Goal: Task Accomplishment & Management: Manage account settings

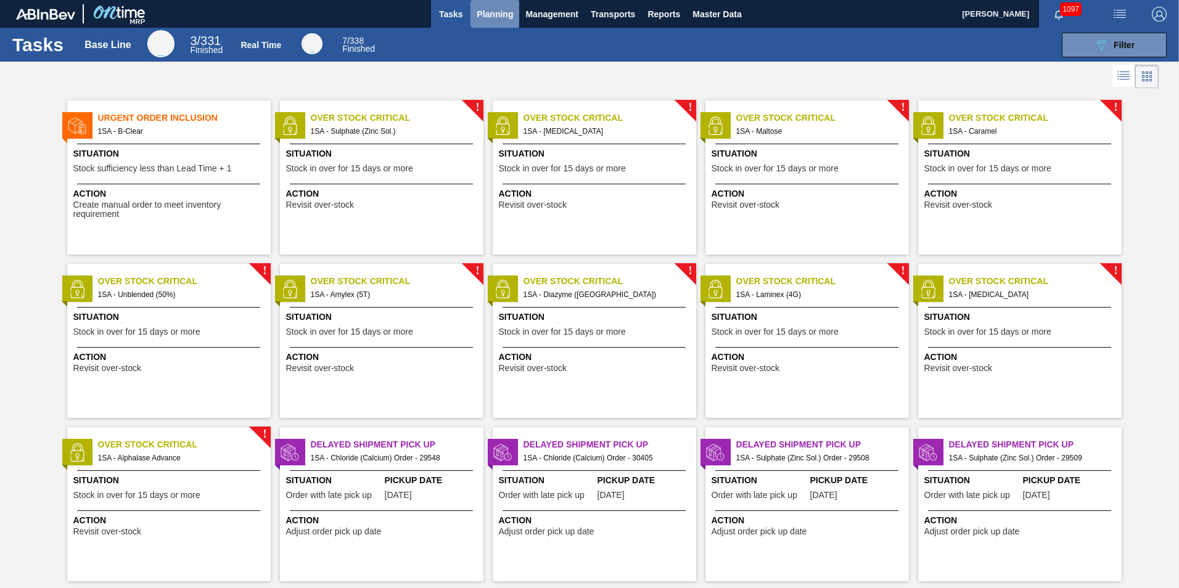
click at [486, 10] on span "Planning" at bounding box center [495, 14] width 36 height 15
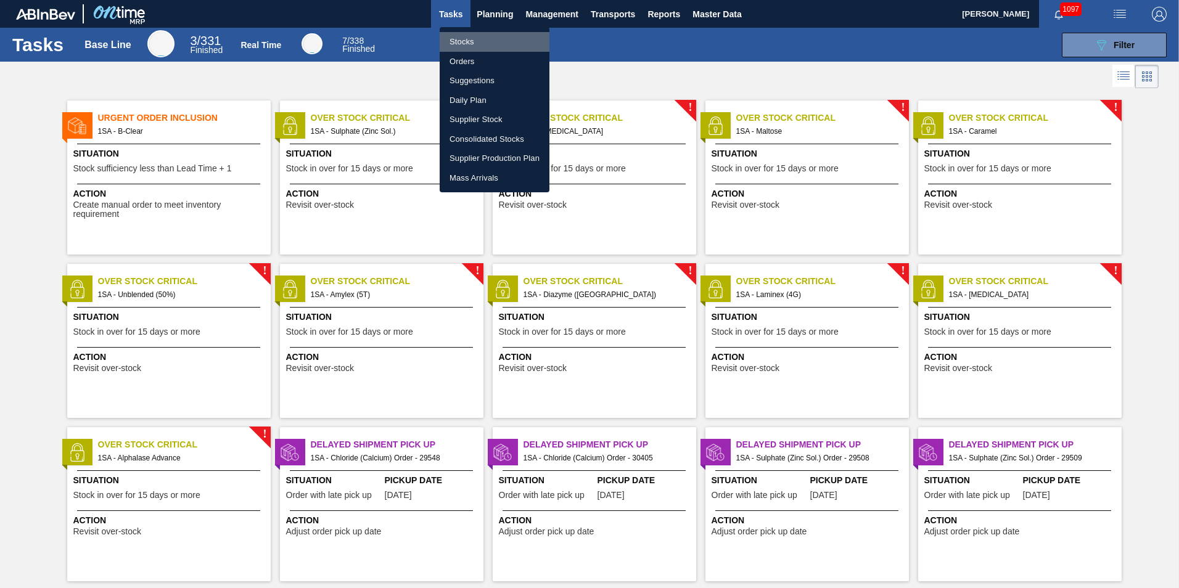
click at [471, 42] on li "Stocks" at bounding box center [495, 42] width 110 height 20
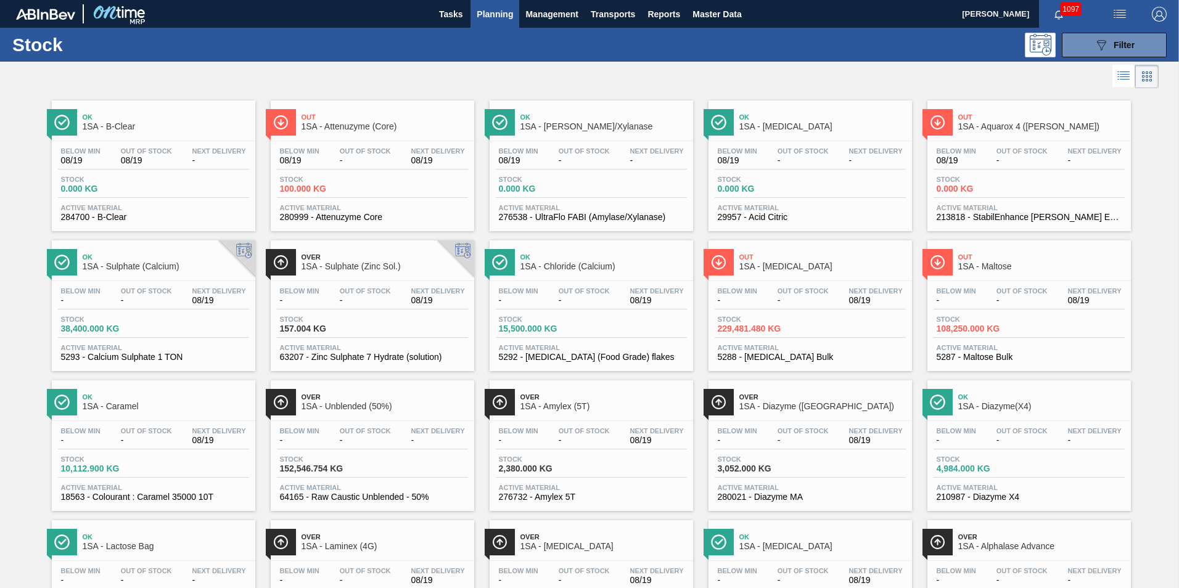
click at [339, 331] on span "157.004 KG" at bounding box center [323, 328] width 86 height 9
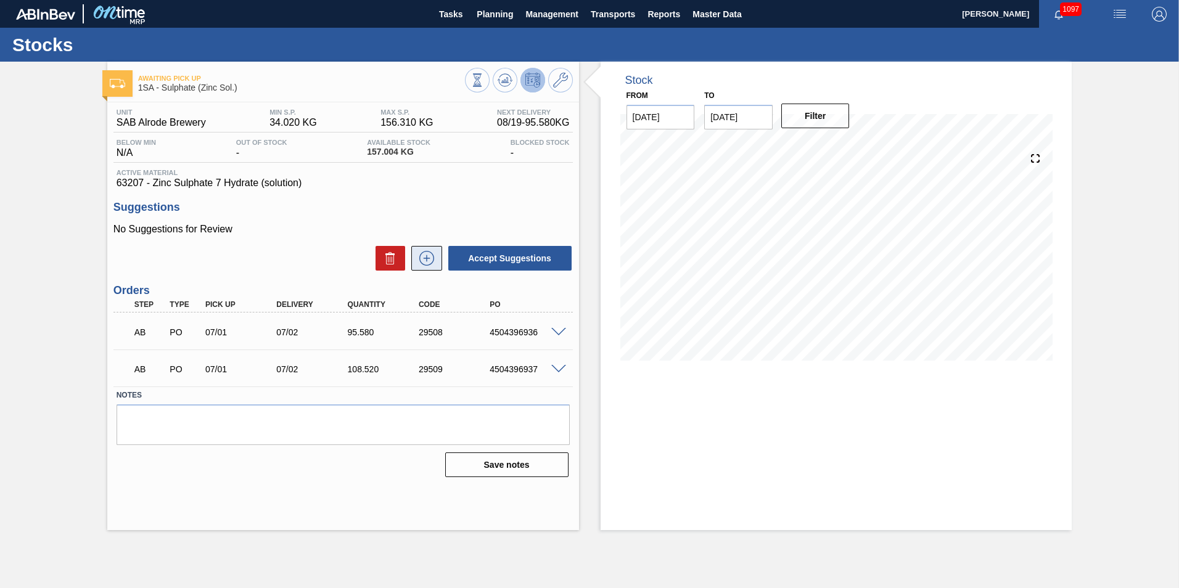
click at [426, 258] on icon at bounding box center [426, 258] width 7 height 1
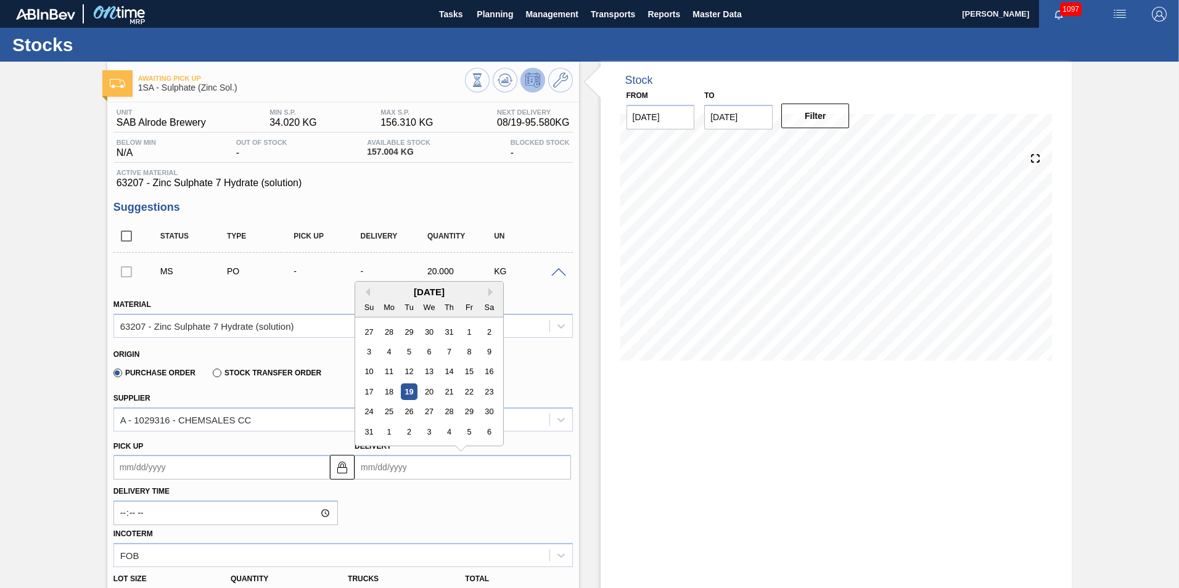
click at [423, 468] on input "Delivery" at bounding box center [463, 467] width 217 height 25
click at [411, 410] on div "26" at bounding box center [409, 412] width 17 height 17
type up "[DATE]"
type input "[DATE]"
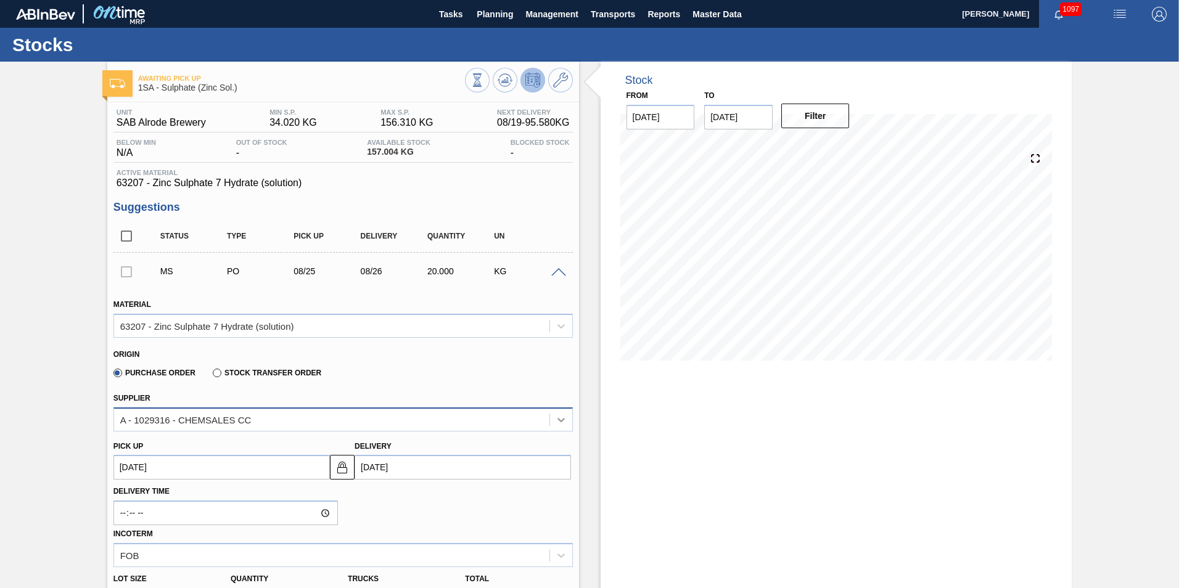
click at [559, 421] on icon at bounding box center [561, 420] width 7 height 4
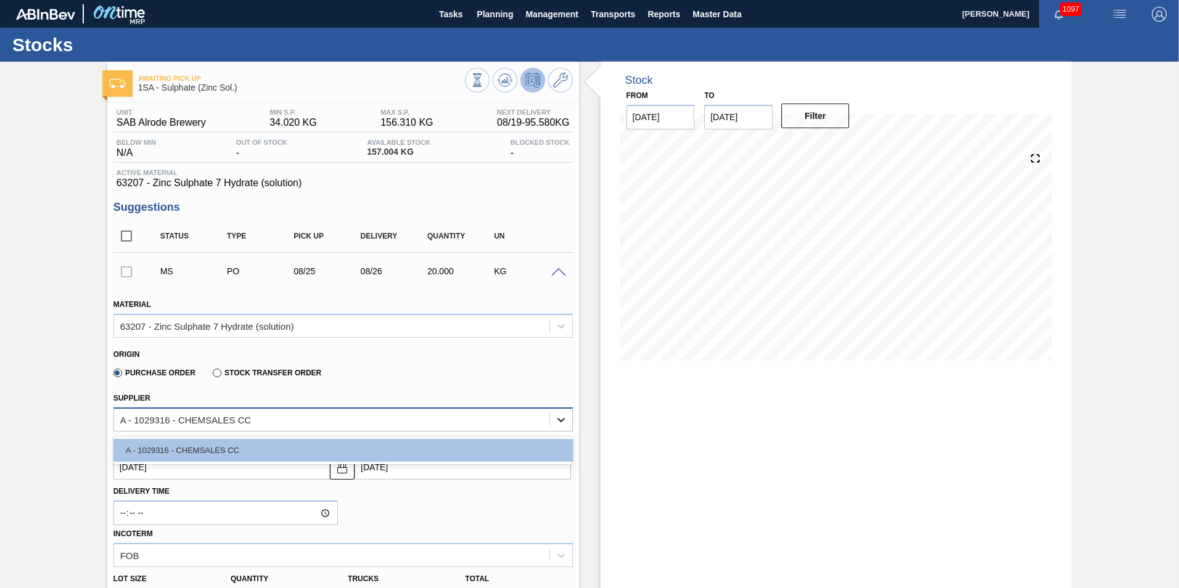
click at [559, 421] on icon at bounding box center [561, 420] width 7 height 4
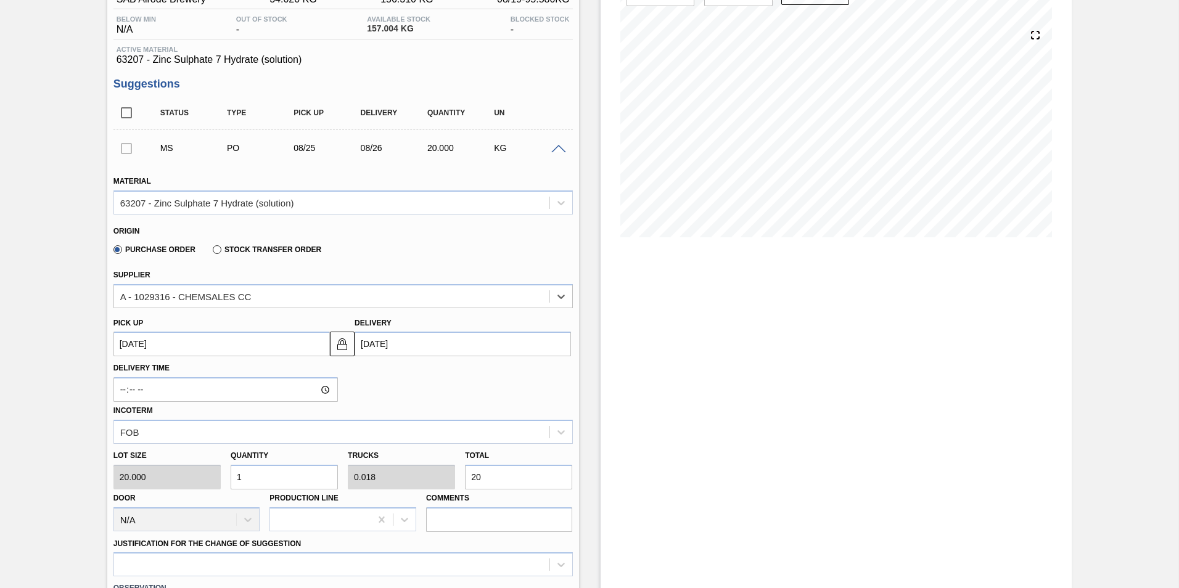
scroll to position [185, 0]
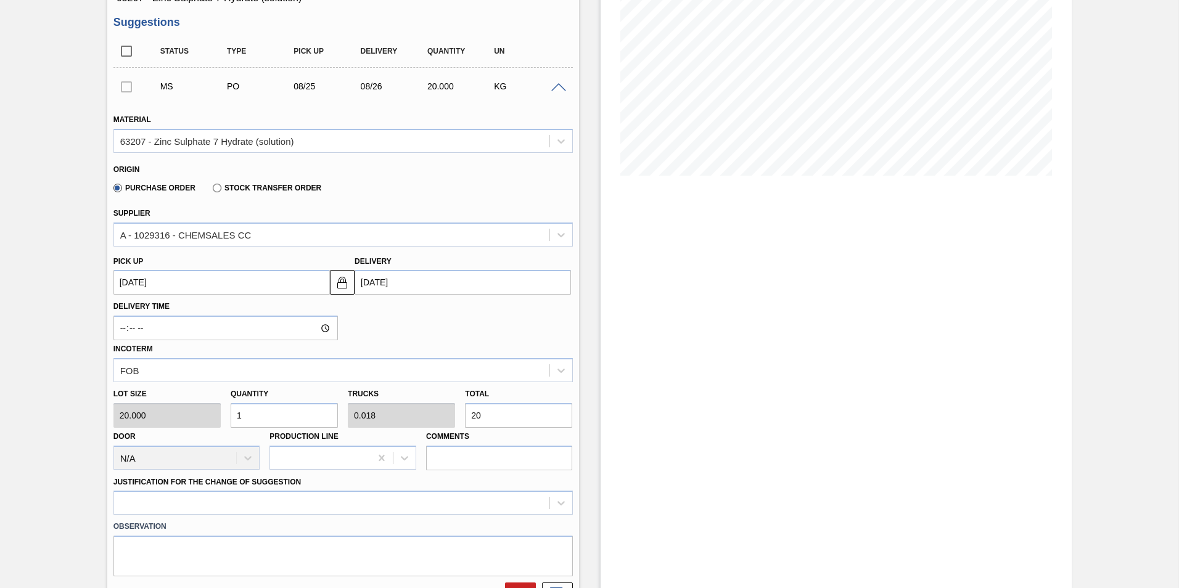
click at [497, 418] on input "20" at bounding box center [518, 415] width 107 height 25
type input "0.1"
type input "0.002"
type input "2"
type input "0"
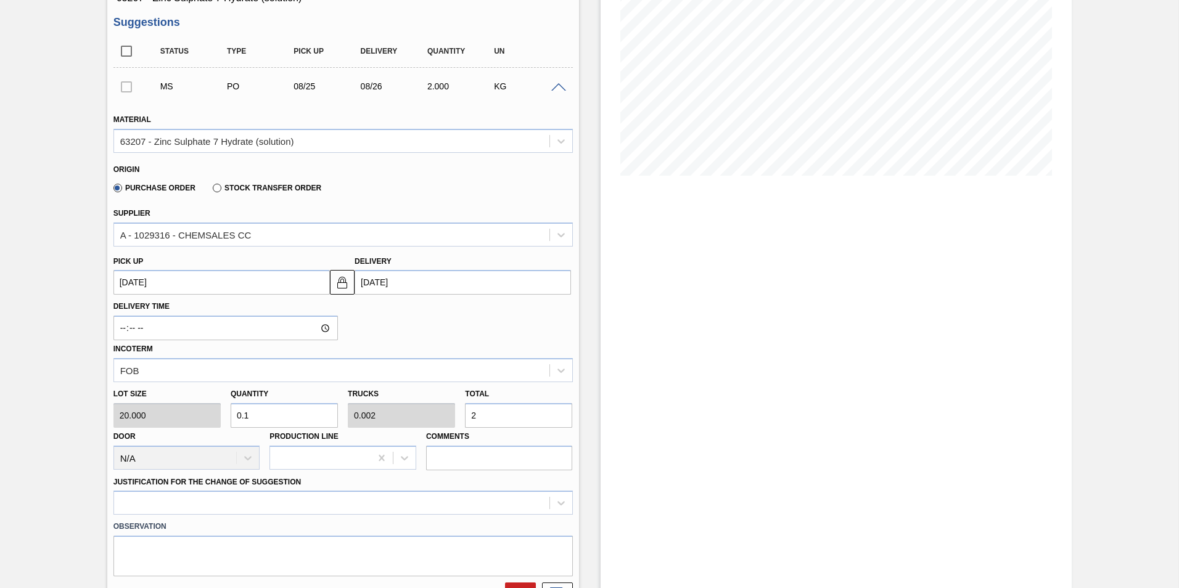
type input "0"
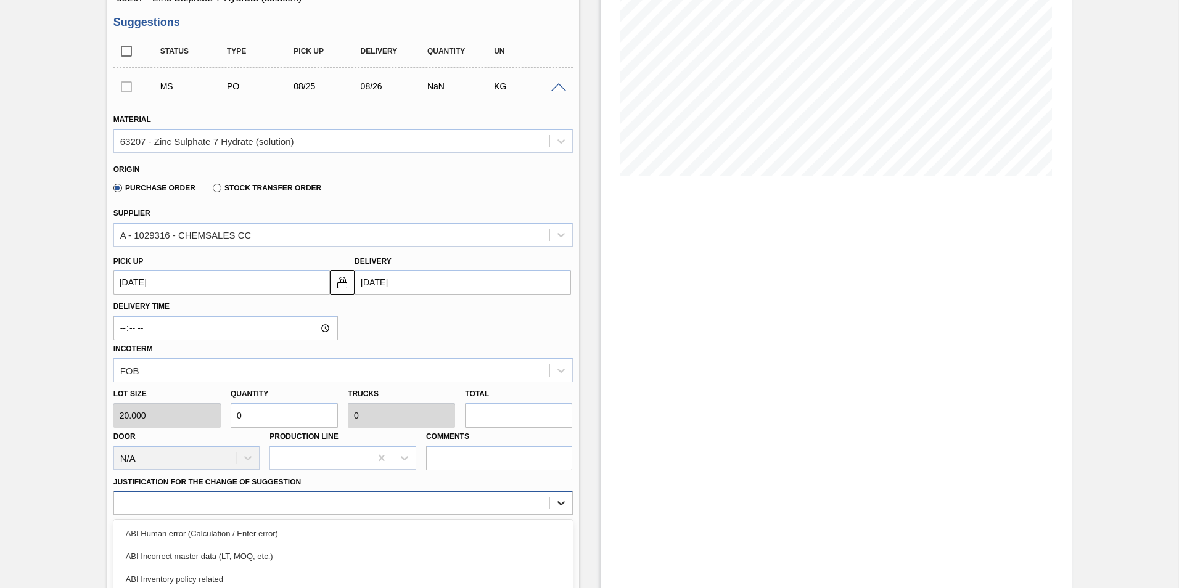
scroll to position [307, 0]
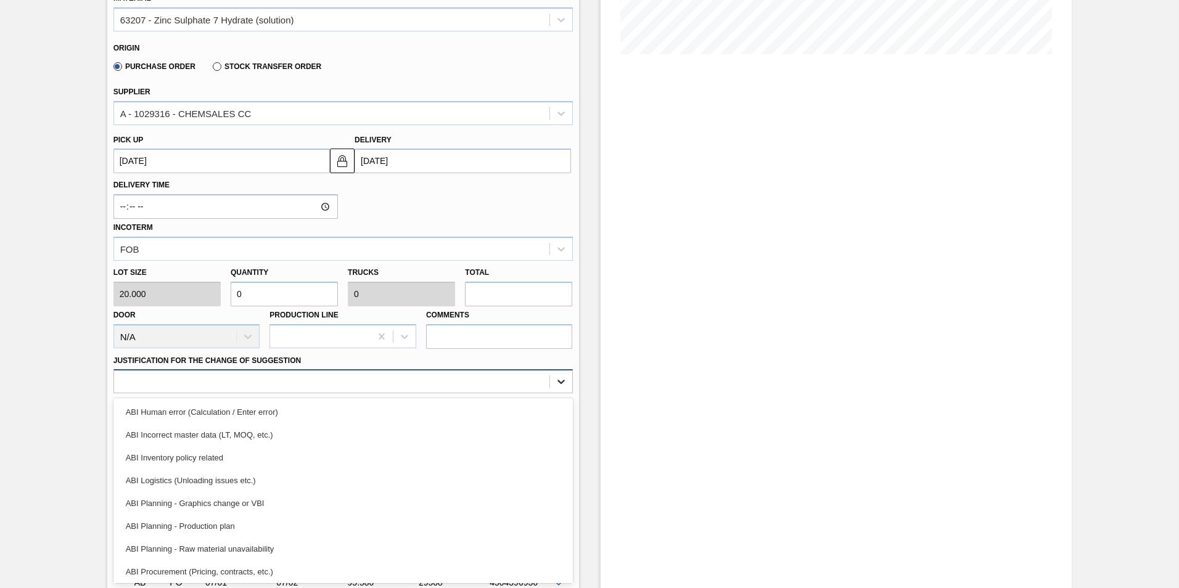
click at [559, 394] on div "option ABI Human error (Calculation / Enter error) focused, 1 of 18. 18 results…" at bounding box center [343, 381] width 460 height 24
click at [241, 548] on div "ABI Planning - Raw material unavailability" at bounding box center [343, 549] width 460 height 23
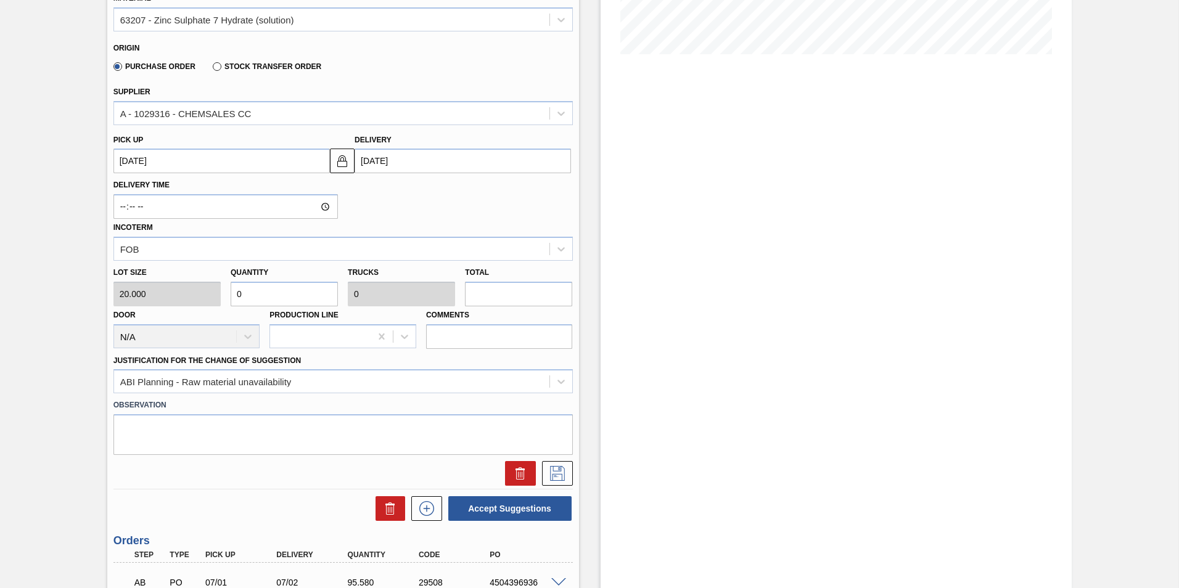
click at [487, 297] on input "text" at bounding box center [518, 294] width 107 height 25
type input "0.05"
type input "0.001"
type input "1"
type input "0.5"
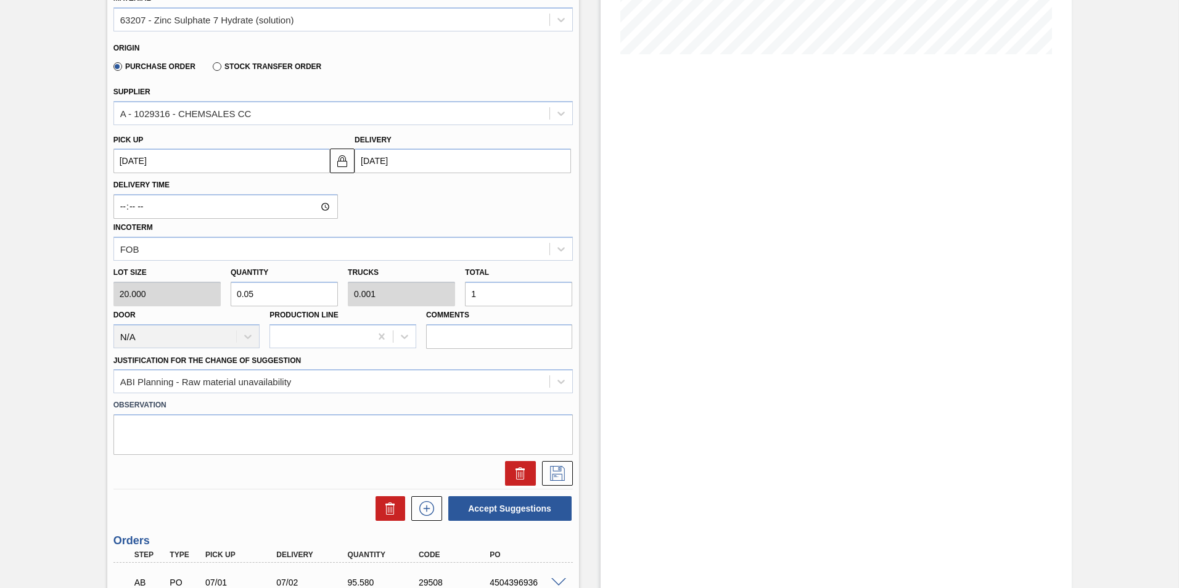
type input "0.009"
type input "108.52"
type input "5.426"
type input "0.097"
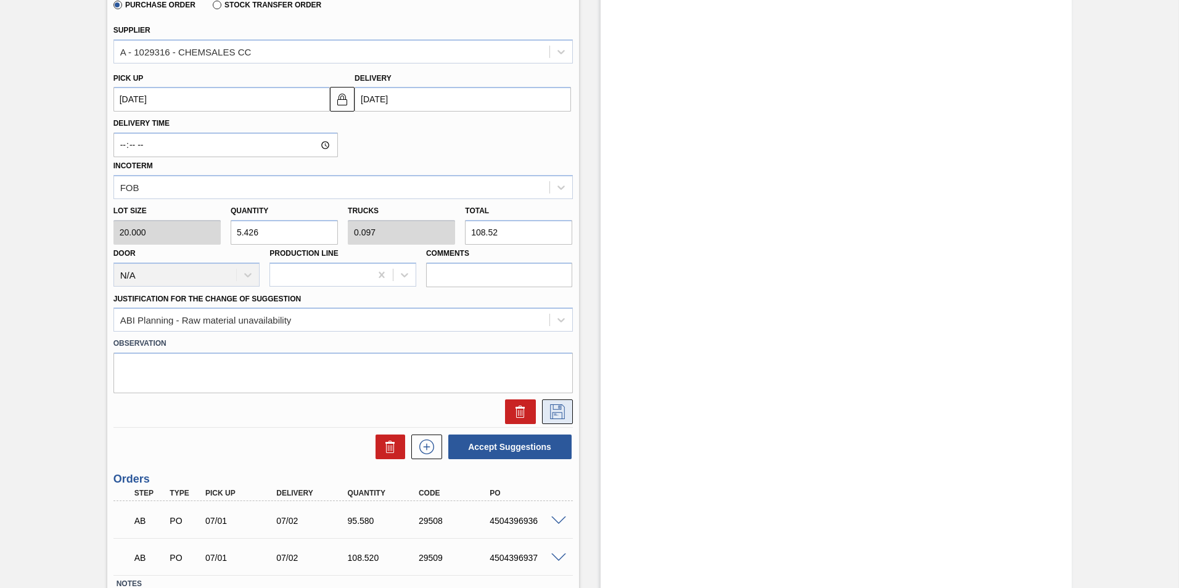
click at [558, 417] on icon at bounding box center [558, 412] width 20 height 15
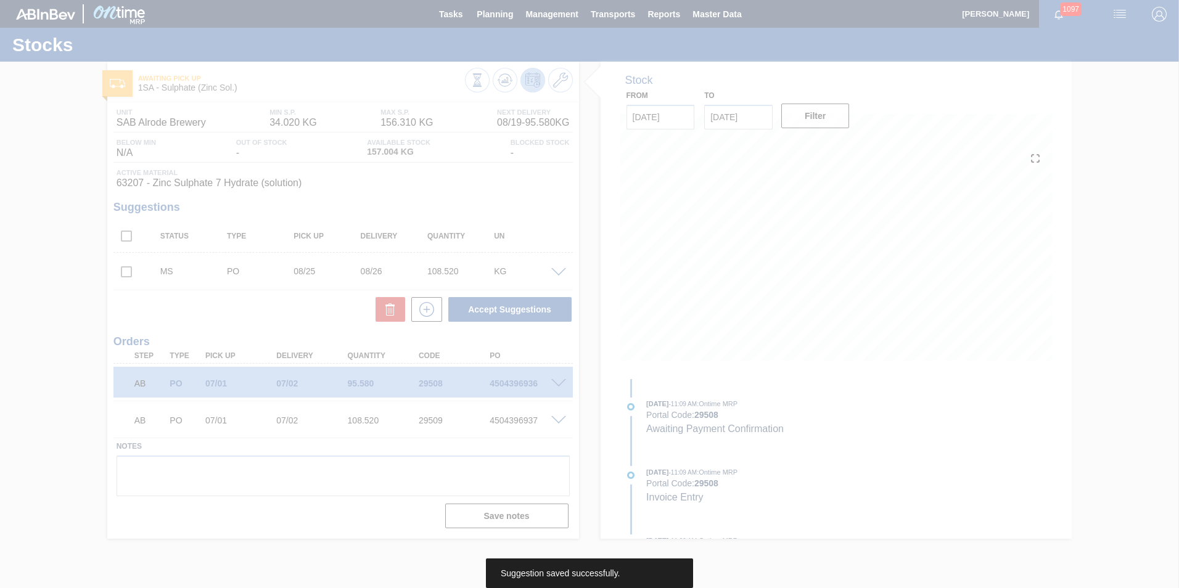
scroll to position [0, 0]
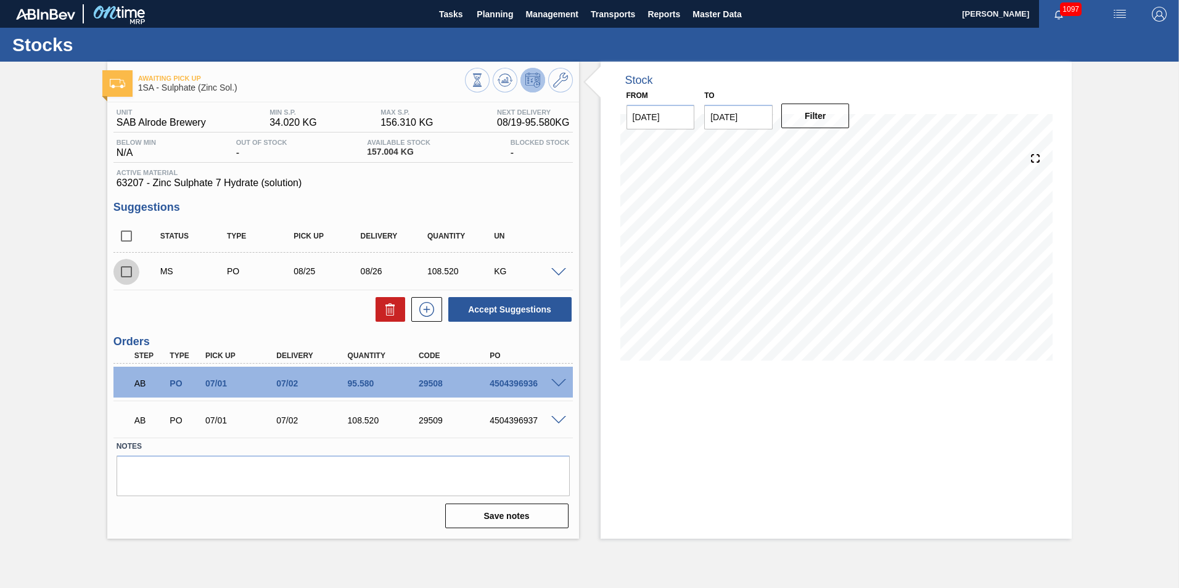
click at [128, 273] on input "checkbox" at bounding box center [126, 272] width 26 height 26
click at [505, 307] on button "Accept Suggestions" at bounding box center [509, 309] width 123 height 25
checkbox input "false"
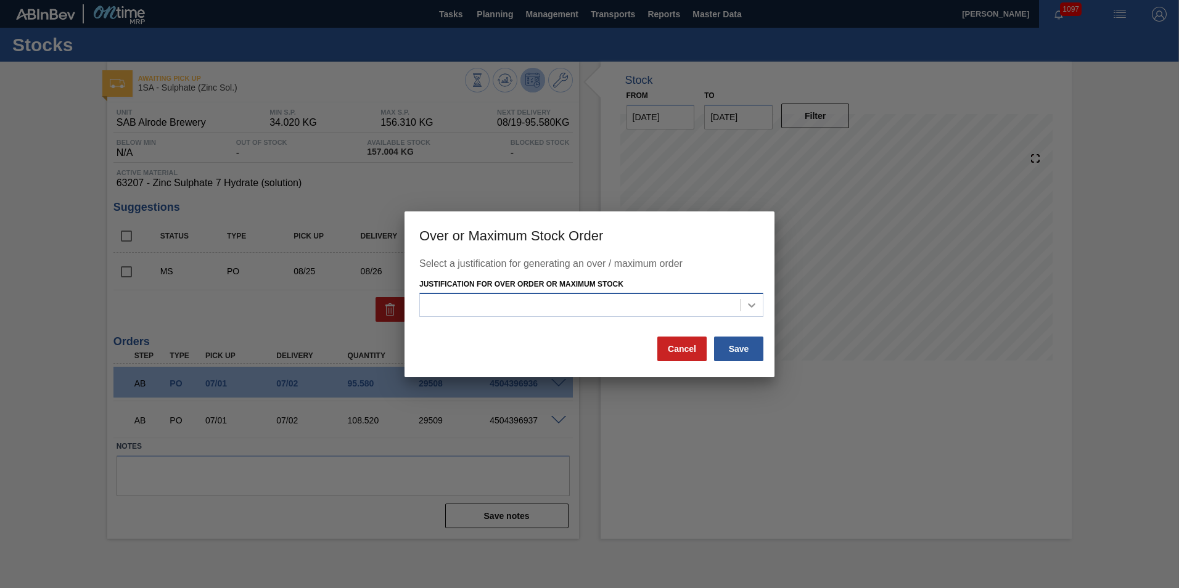
click at [753, 305] on icon at bounding box center [751, 305] width 7 height 4
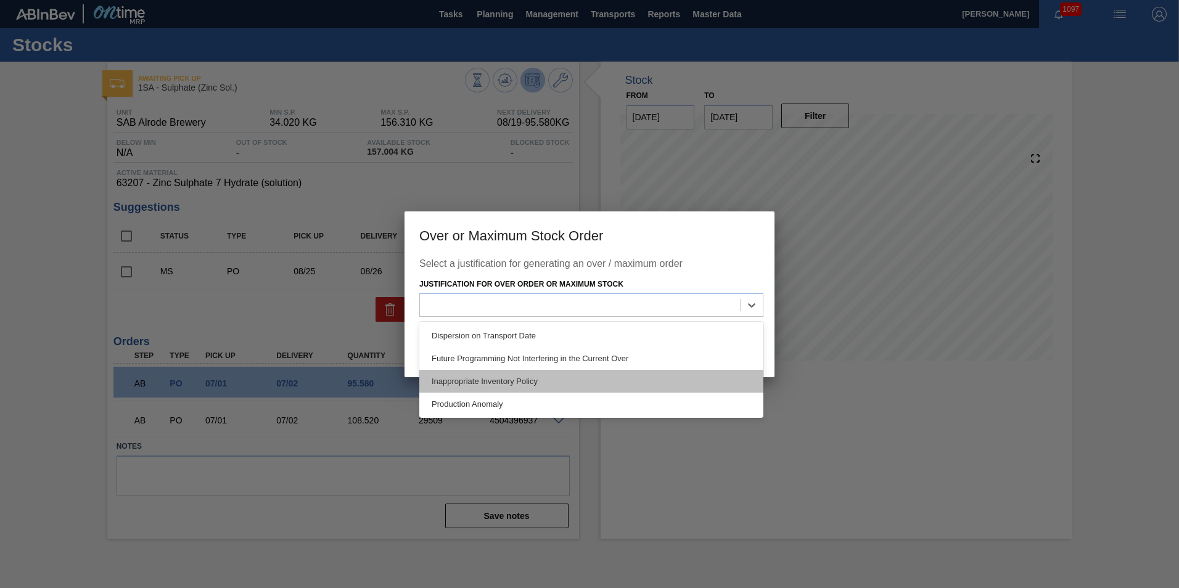
click at [551, 376] on div "Inappropriate Inventory Policy" at bounding box center [591, 381] width 344 height 23
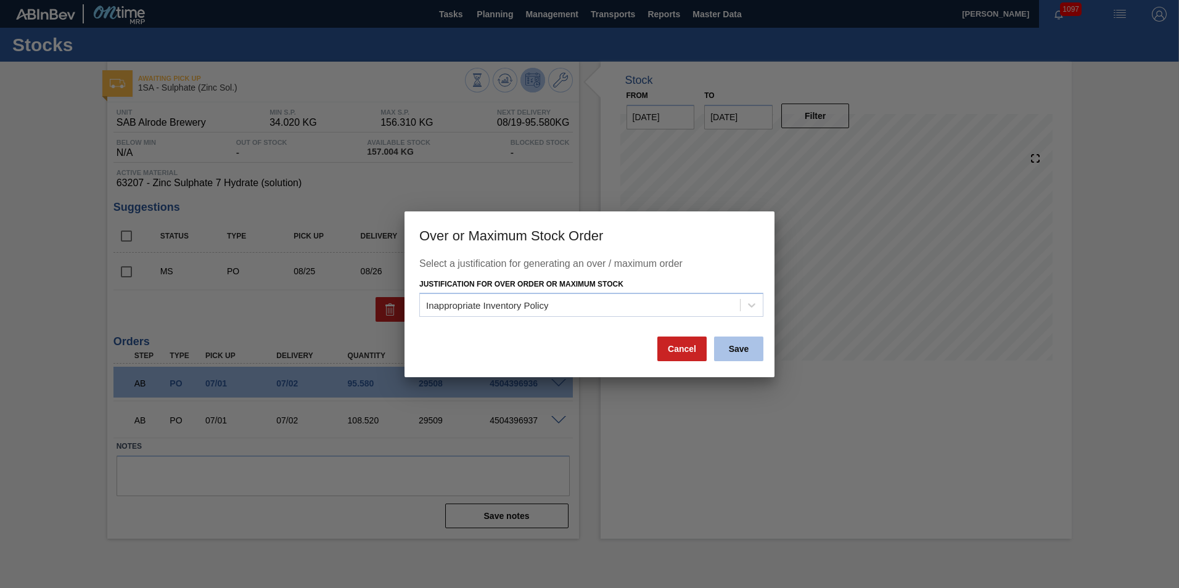
click at [743, 349] on button "Save" at bounding box center [738, 349] width 49 height 25
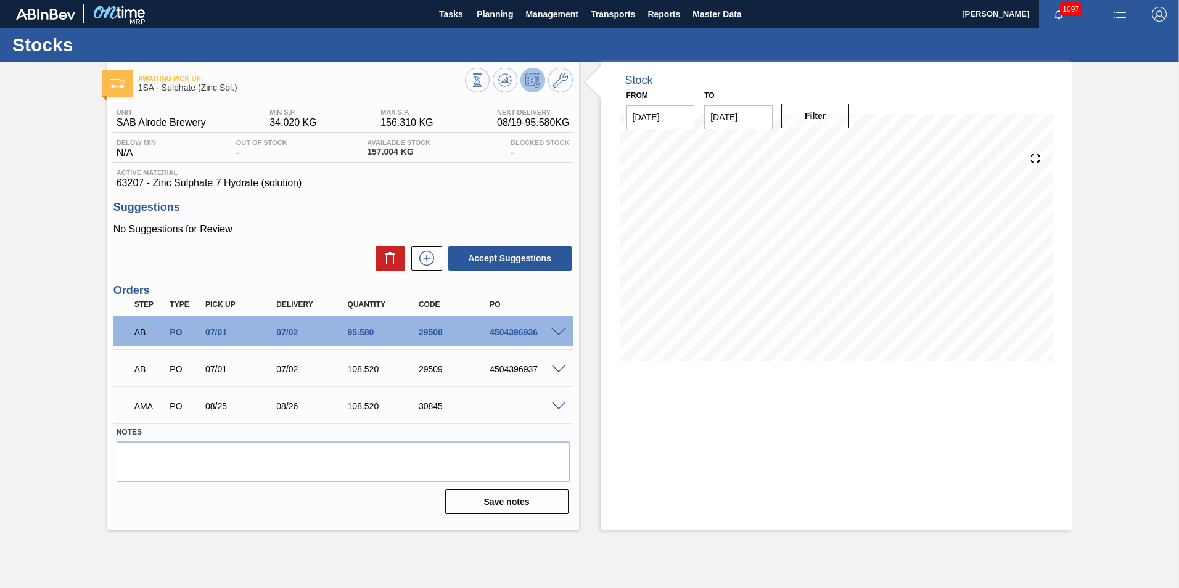
click at [435, 407] on div "30845" at bounding box center [456, 407] width 80 height 10
copy div "30845"
click at [192, 457] on textarea at bounding box center [343, 462] width 453 height 41
type textarea "z"
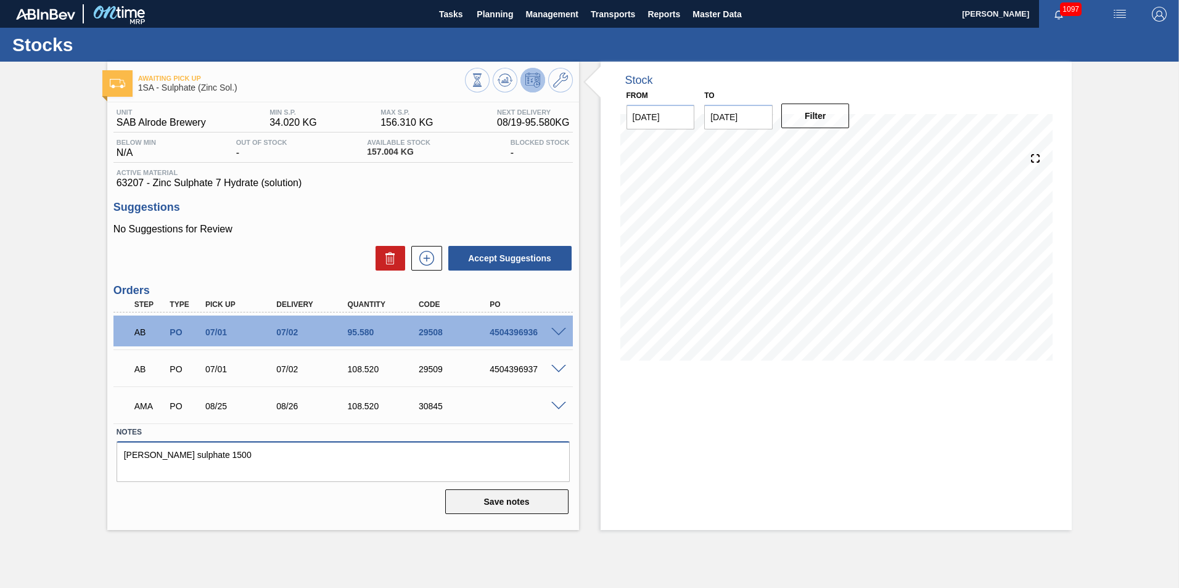
type textarea "[PERSON_NAME] sulphate 1500"
click at [503, 501] on button "Save notes" at bounding box center [506, 502] width 123 height 25
click at [433, 408] on div "30845" at bounding box center [456, 407] width 80 height 10
copy div "30845"
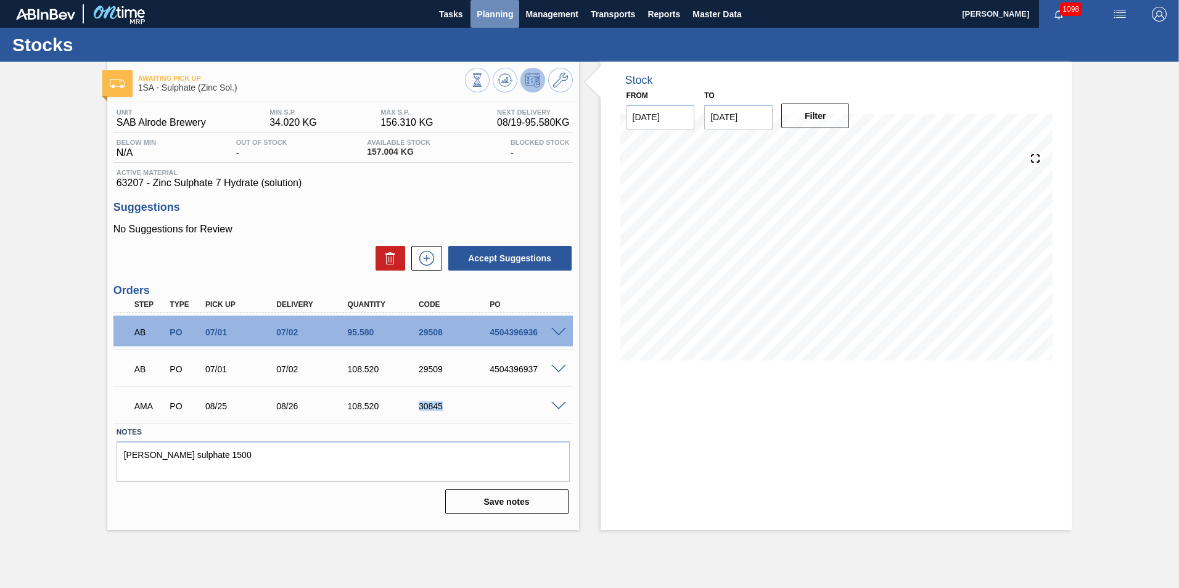
click at [498, 13] on span "Planning" at bounding box center [495, 14] width 36 height 15
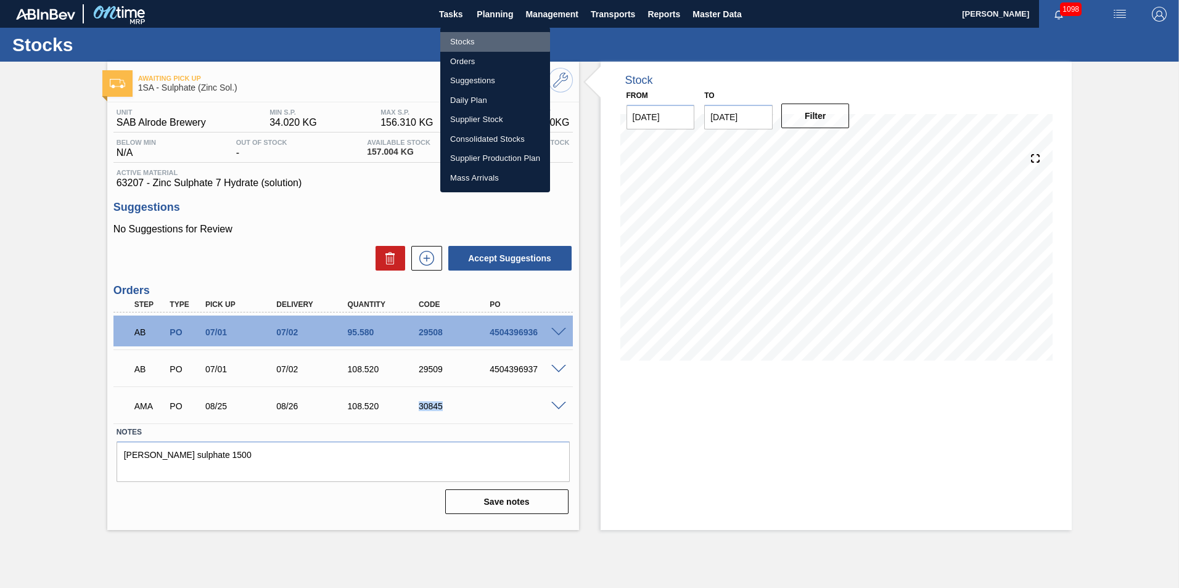
click at [489, 42] on li "Stocks" at bounding box center [495, 42] width 110 height 20
